Goal: Obtain resource: Download file/media

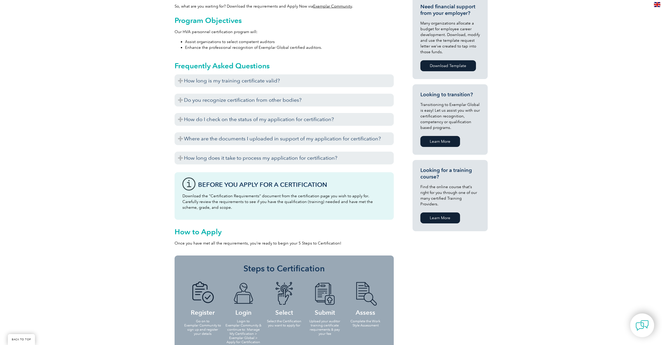
scroll to position [235, 0]
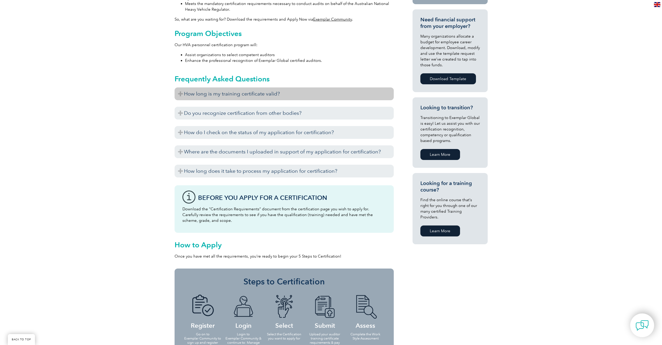
click at [179, 87] on h3 "How long is my training certificate valid?" at bounding box center [284, 93] width 219 height 13
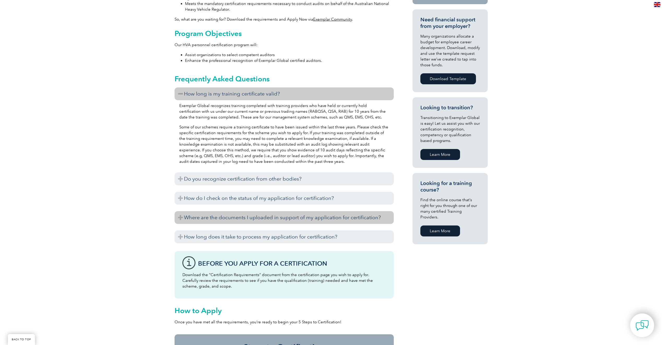
click at [224, 211] on h3 "Where are the documents I uploaded in support of my application for certificati…" at bounding box center [284, 217] width 219 height 13
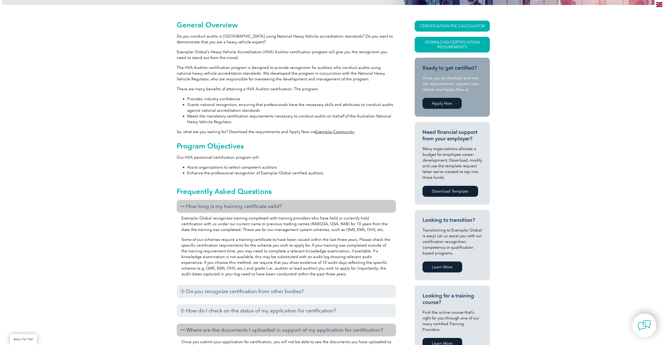
scroll to position [104, 0]
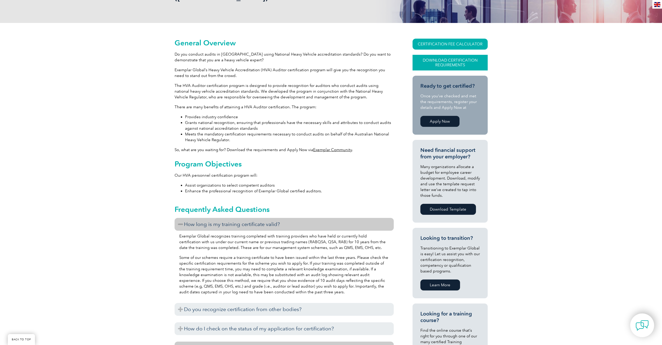
click at [447, 55] on link "Download Certification Requirements" at bounding box center [450, 63] width 75 height 16
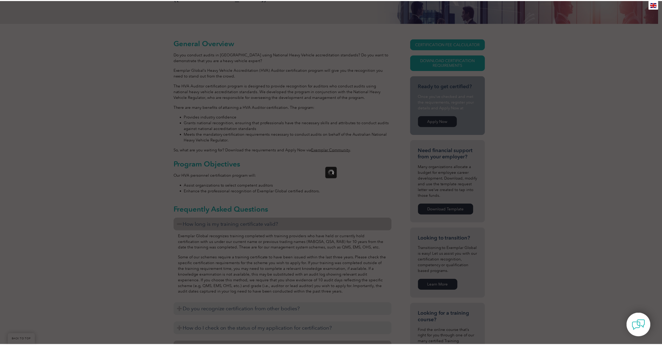
scroll to position [0, 0]
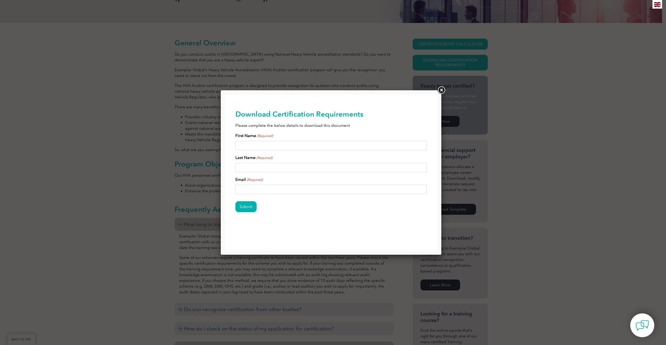
click at [441, 90] on link at bounding box center [441, 90] width 9 height 9
